Goal: Find specific page/section: Find specific page/section

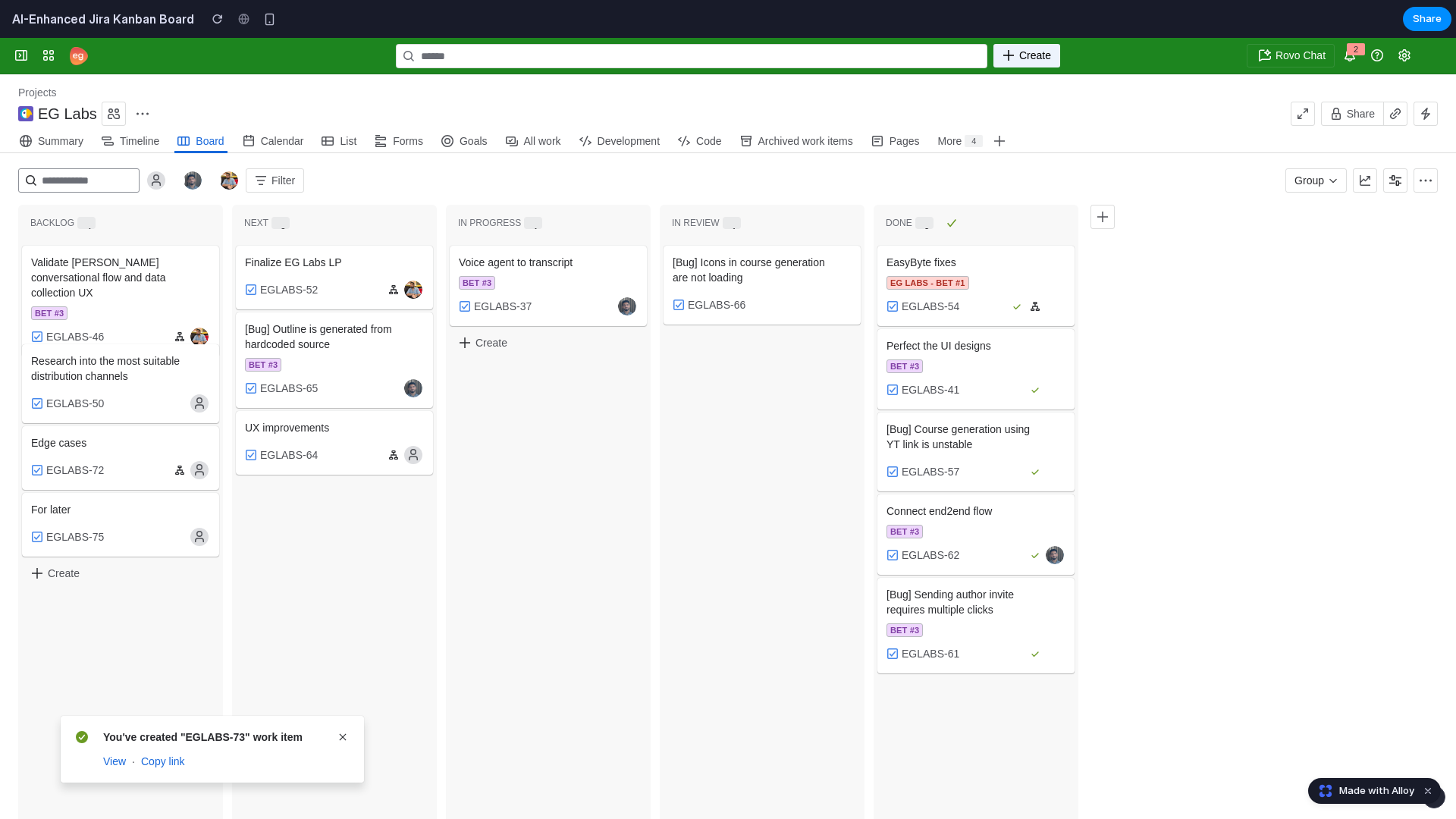
click at [390, 430] on icon at bounding box center [394, 429] width 9 height 12
click at [398, 423] on button at bounding box center [394, 429] width 18 height 18
click at [394, 332] on icon at bounding box center [394, 331] width 7 height 7
click at [414, 265] on icon at bounding box center [414, 264] width 9 height 12
click at [1058, 266] on icon at bounding box center [1056, 264] width 9 height 12
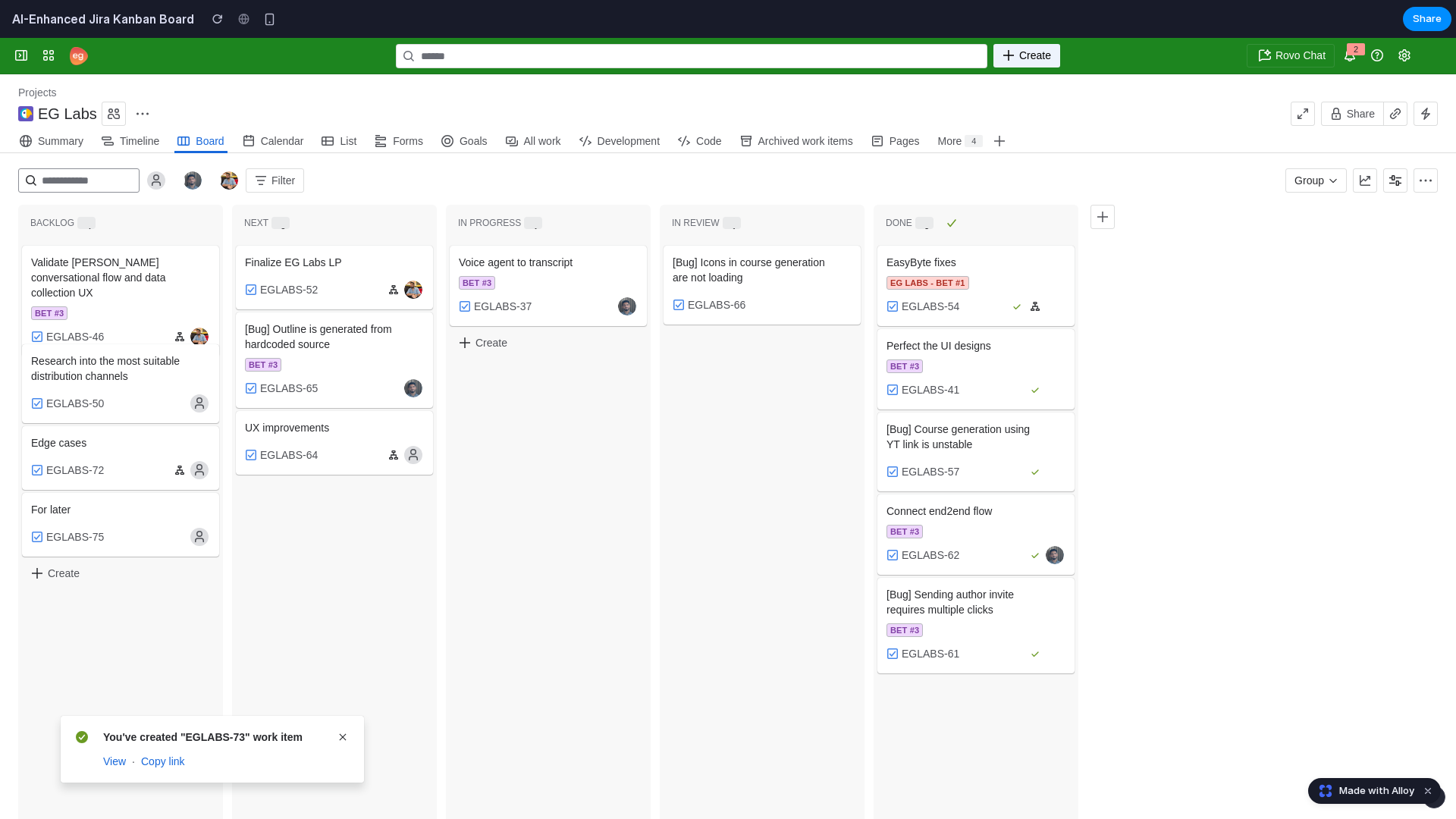
click at [1058, 266] on icon at bounding box center [1056, 264] width 9 height 12
